Goal: Transaction & Acquisition: Obtain resource

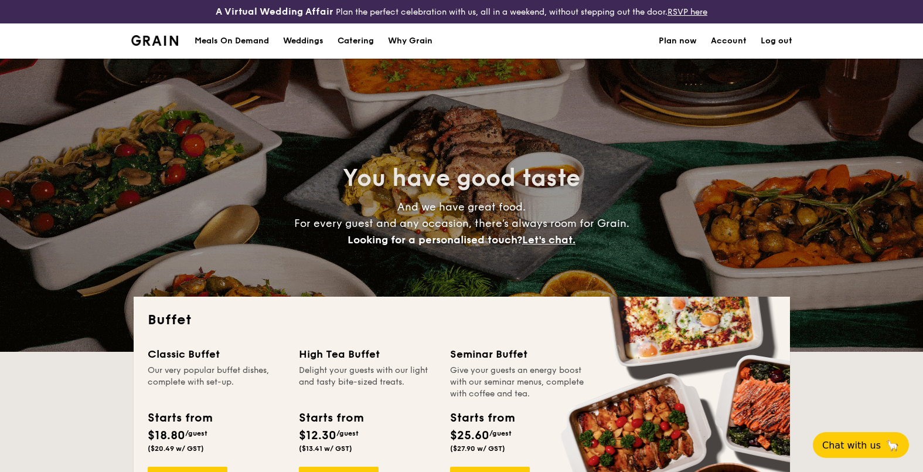
select select
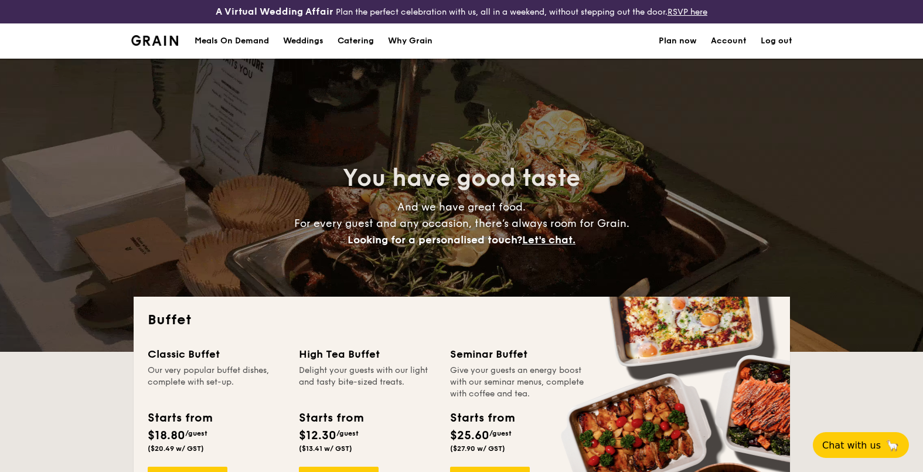
click at [223, 42] on div "Meals On Demand" at bounding box center [232, 40] width 74 height 35
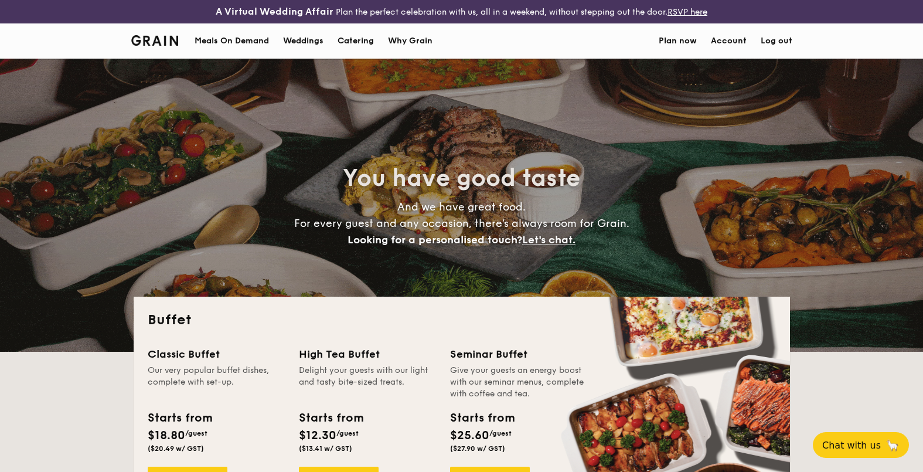
select select
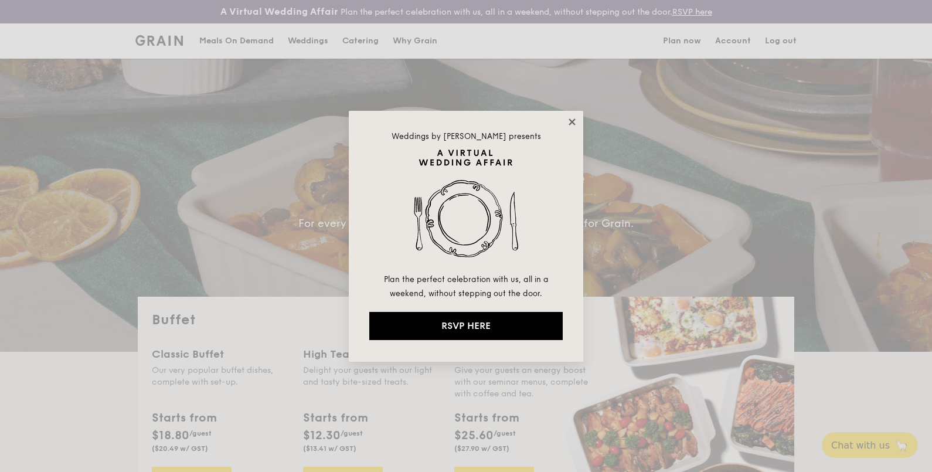
click at [570, 124] on icon at bounding box center [572, 122] width 11 height 11
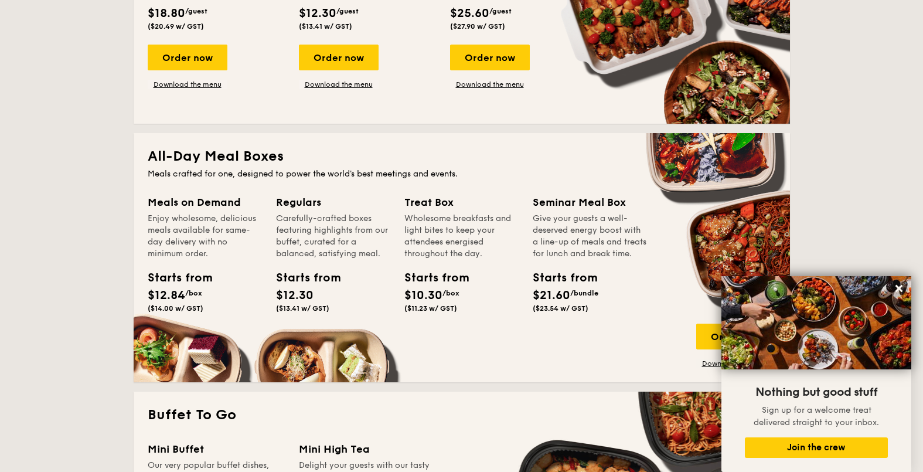
scroll to position [523, 0]
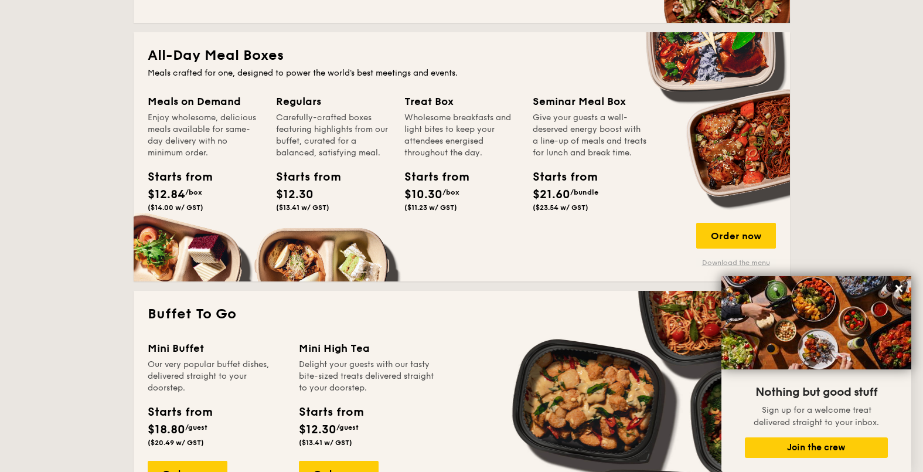
click at [739, 258] on link "Download the menu" at bounding box center [736, 262] width 80 height 9
